Goal: Task Accomplishment & Management: Use online tool/utility

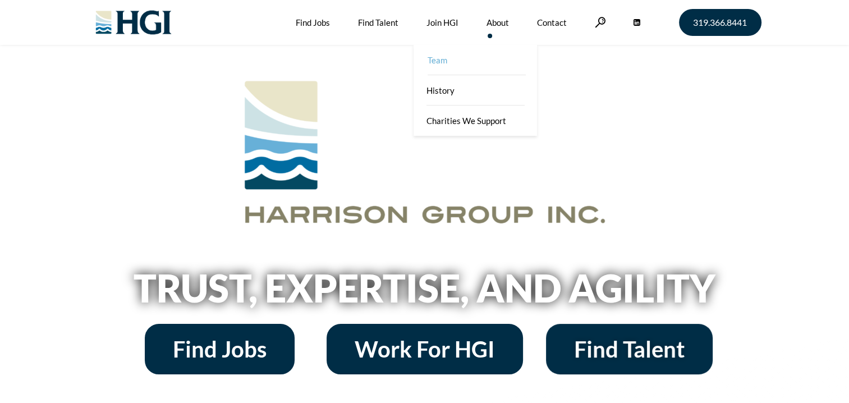
click at [442, 61] on link "Team" at bounding box center [476, 60] width 123 height 30
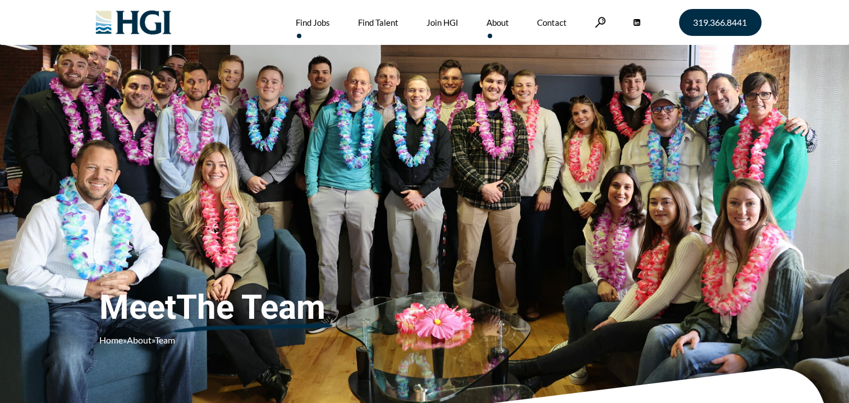
click at [301, 21] on link "Find Jobs" at bounding box center [313, 22] width 34 height 45
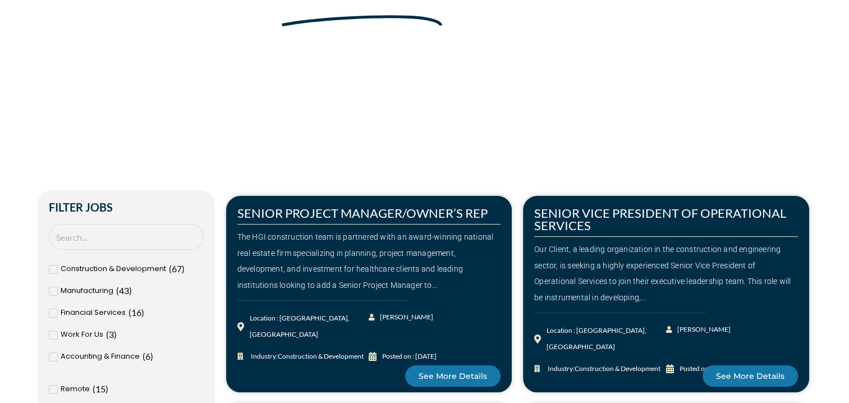
scroll to position [261, 0]
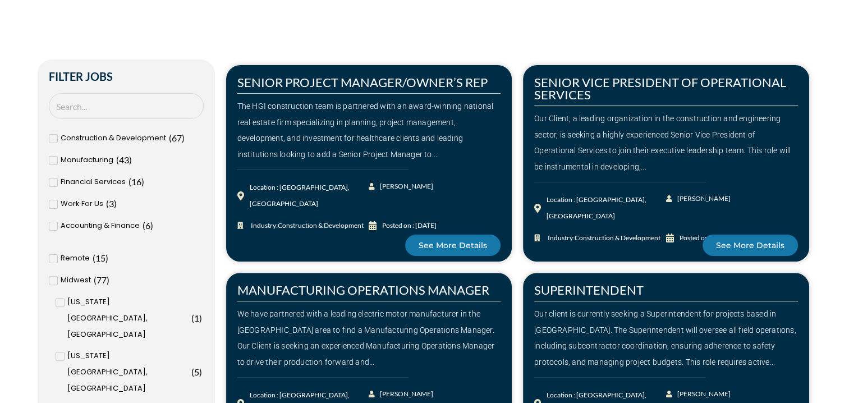
click at [52, 135] on icon at bounding box center [53, 138] width 4 height 7
click at [0, 0] on input "Construction & Development ( 67 )" at bounding box center [0, 0] width 0 height 0
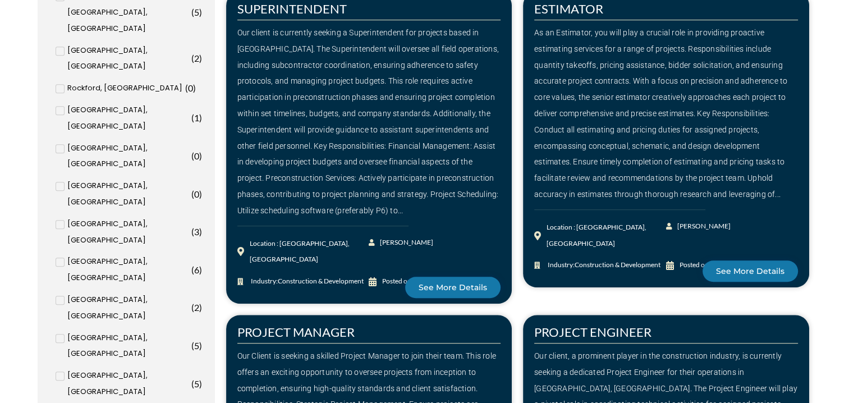
scroll to position [785, 0]
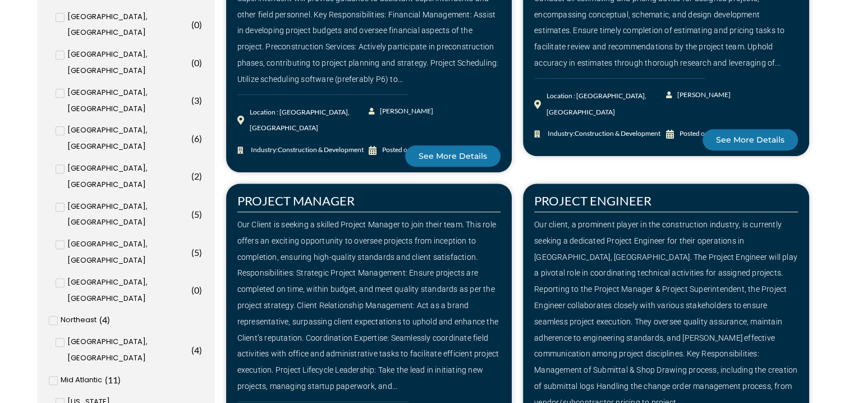
click at [0, 0] on input "Atlanta, GA ( 2 )" at bounding box center [0, 0] width 0 height 0
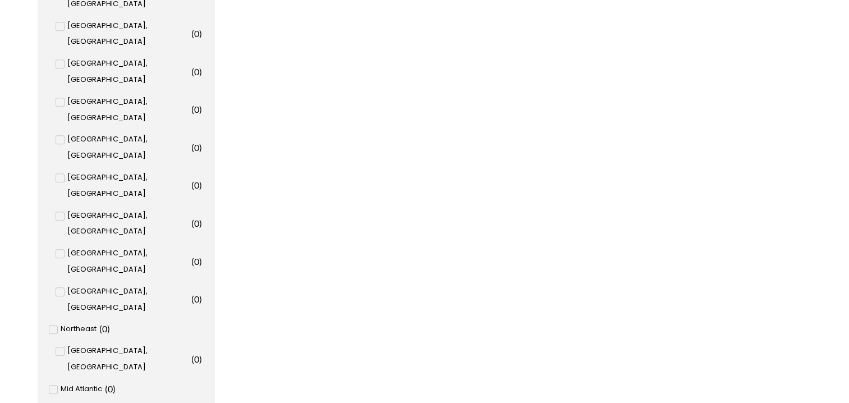
scroll to position [785, 0]
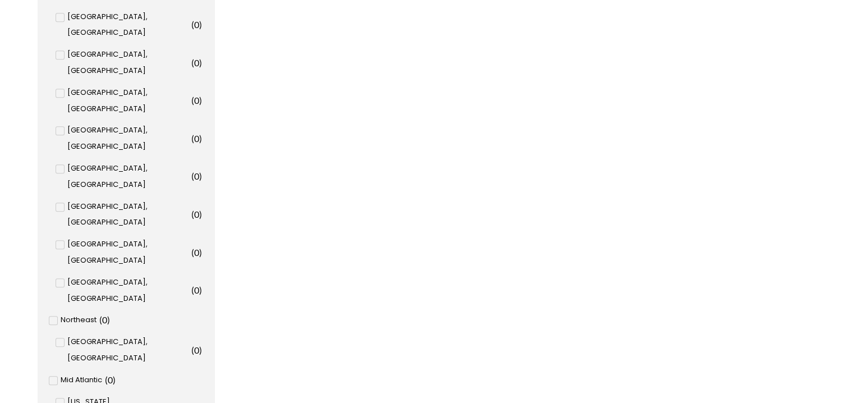
click at [0, 0] on input "Southeast ( 2 )" at bounding box center [0, 0] width 0 height 0
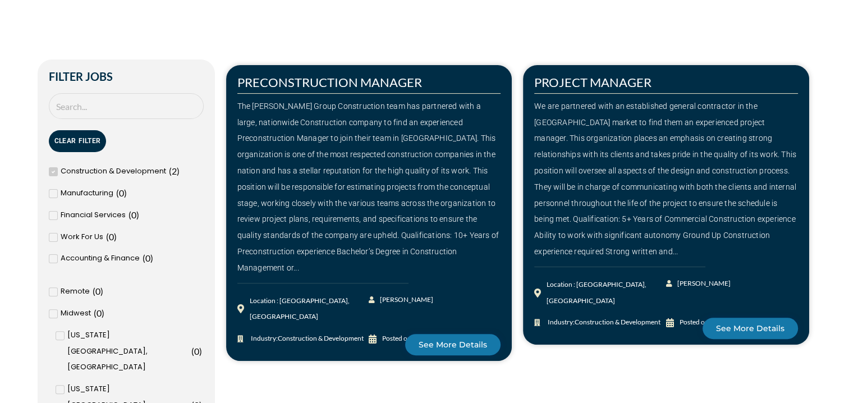
scroll to position [393, 0]
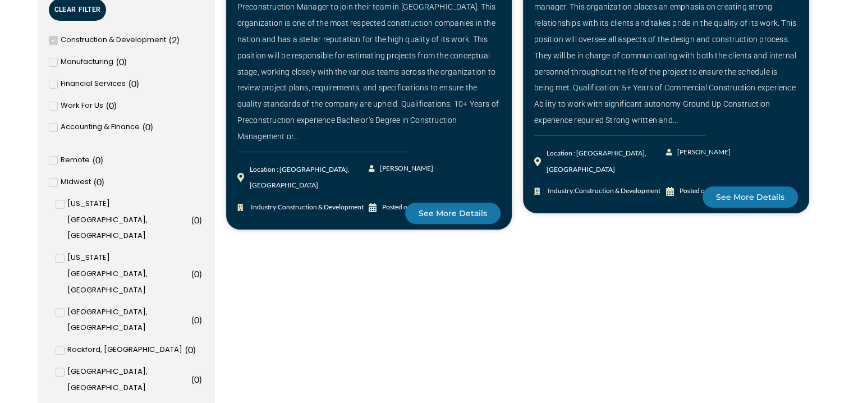
click at [52, 104] on icon at bounding box center [53, 106] width 4 height 7
click at [0, 0] on input "Work For Us ( 0 )" at bounding box center [0, 0] width 0 height 0
click at [53, 105] on icon at bounding box center [53, 106] width 4 height 7
click at [0, 0] on input "Work For Us ( 0 )" at bounding box center [0, 0] width 0 height 0
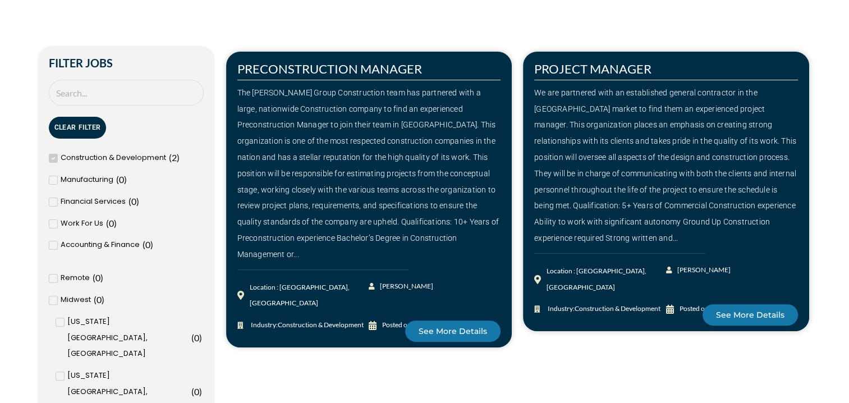
scroll to position [261, 0]
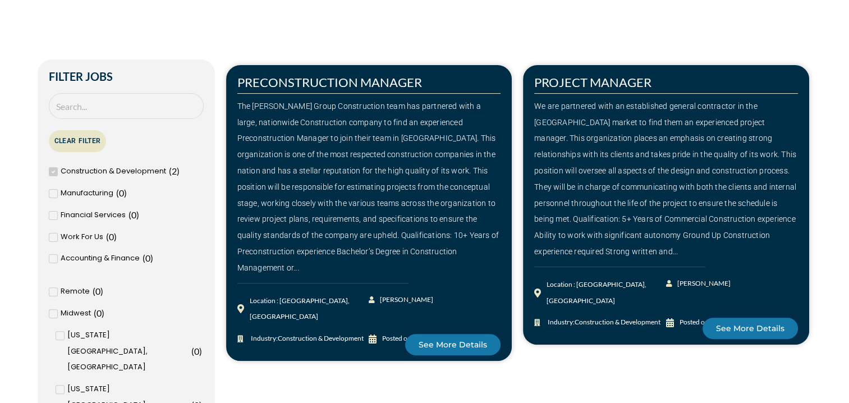
click at [79, 137] on button "Clear Filter" at bounding box center [78, 141] width 58 height 22
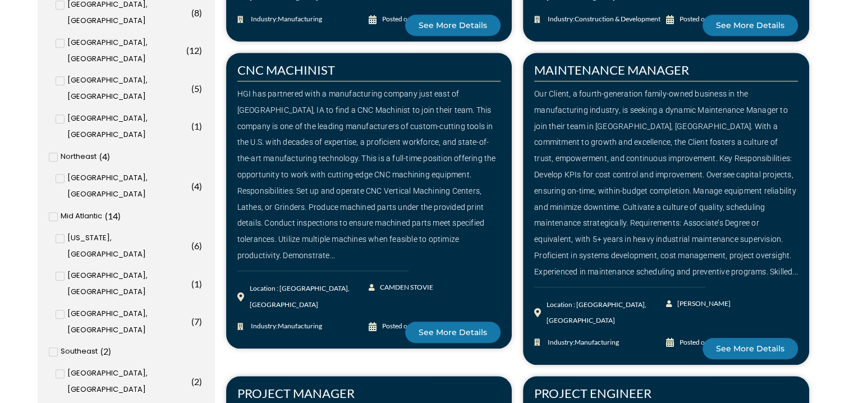
scroll to position [785, 0]
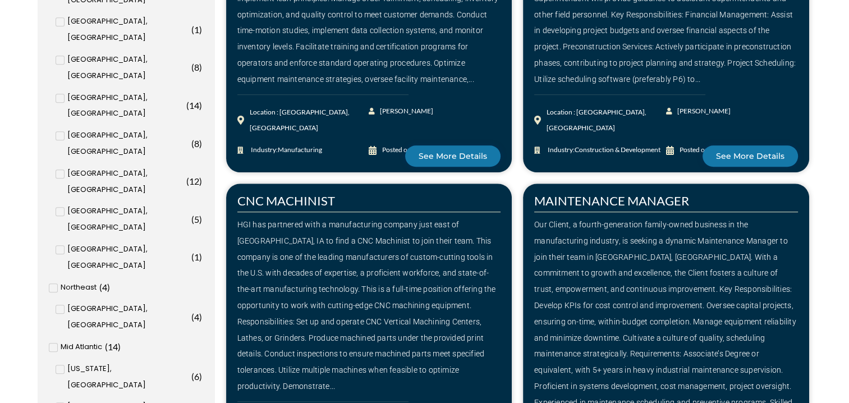
click at [0, 0] on input "Atlanta, GA ( 2 )" at bounding box center [0, 0] width 0 height 0
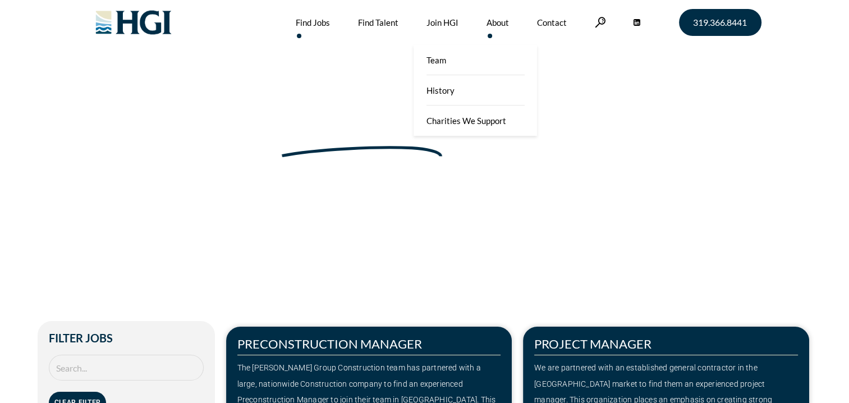
click at [493, 21] on link "About" at bounding box center [497, 22] width 22 height 45
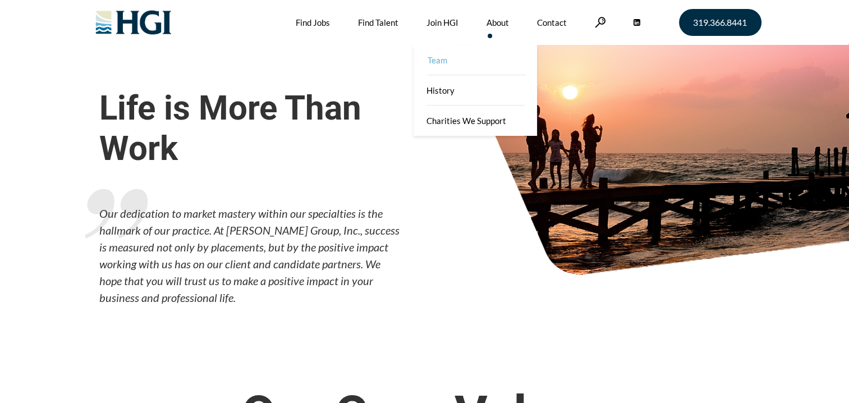
click at [489, 63] on link "Team" at bounding box center [476, 60] width 123 height 30
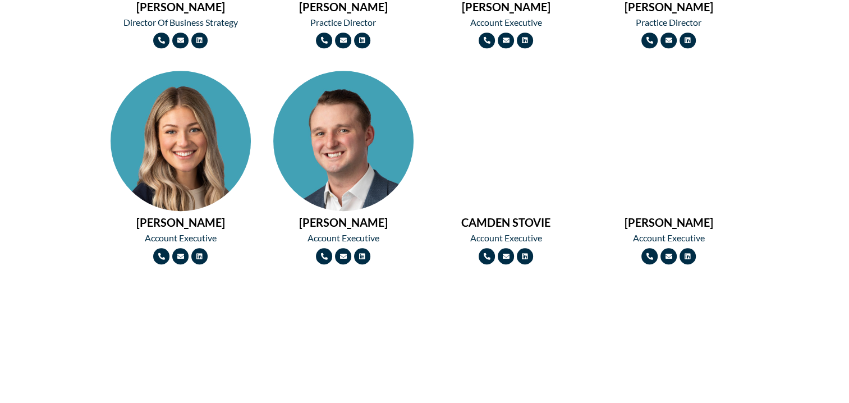
scroll to position [1178, 0]
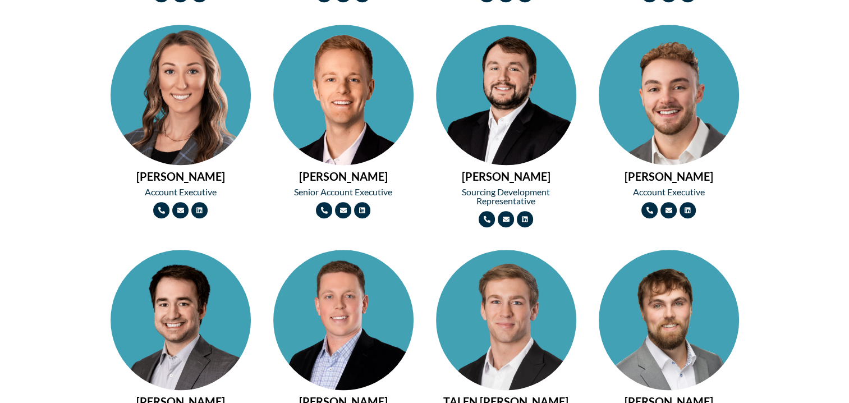
click at [361, 97] on img at bounding box center [343, 130] width 140 height 210
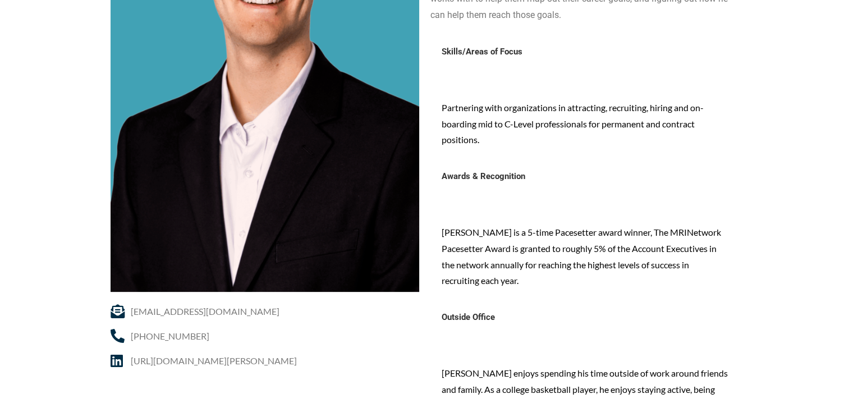
scroll to position [131, 0]
